Goal: Task Accomplishment & Management: Use online tool/utility

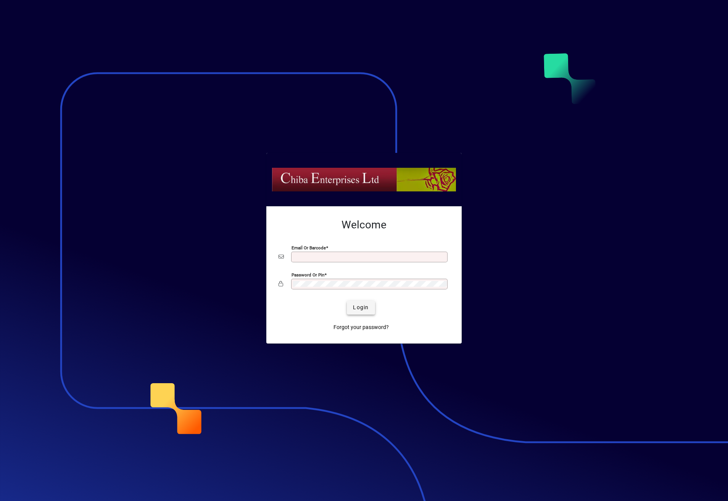
type input "**********"
click at [362, 305] on span "Login" at bounding box center [361, 308] width 16 height 8
